Goal: Information Seeking & Learning: Learn about a topic

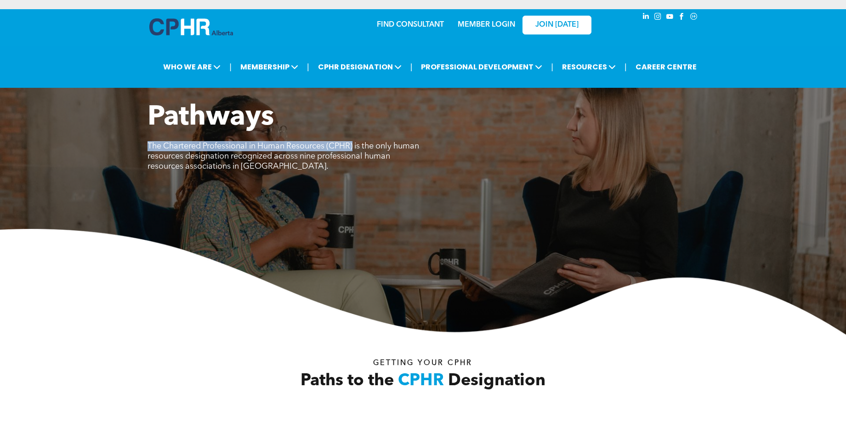
drag, startPoint x: 148, startPoint y: 136, endPoint x: 357, endPoint y: 137, distance: 209.0
click at [357, 142] on span "The Chartered Professional in Human Resources (CPHR) is the only human resource…" at bounding box center [282, 156] width 271 height 28
copy span "The Chartered Professional in Human Resources (CPHR)"
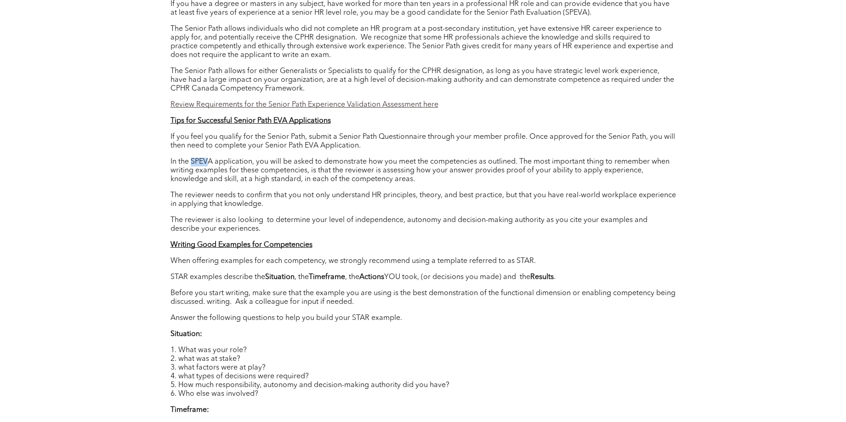
scroll to position [832, 0]
drag, startPoint x: 170, startPoint y: 233, endPoint x: 583, endPoint y: 265, distance: 414.2
click at [583, 265] on div "Author : Debbi Ross Are you a candidate for the Senior Path to the CPHR designa…" at bounding box center [422, 401] width 505 height 871
copy div "Writing Good Examples for Competencies When offering examples for each competen…"
